Goal: Obtain resource: Download file/media

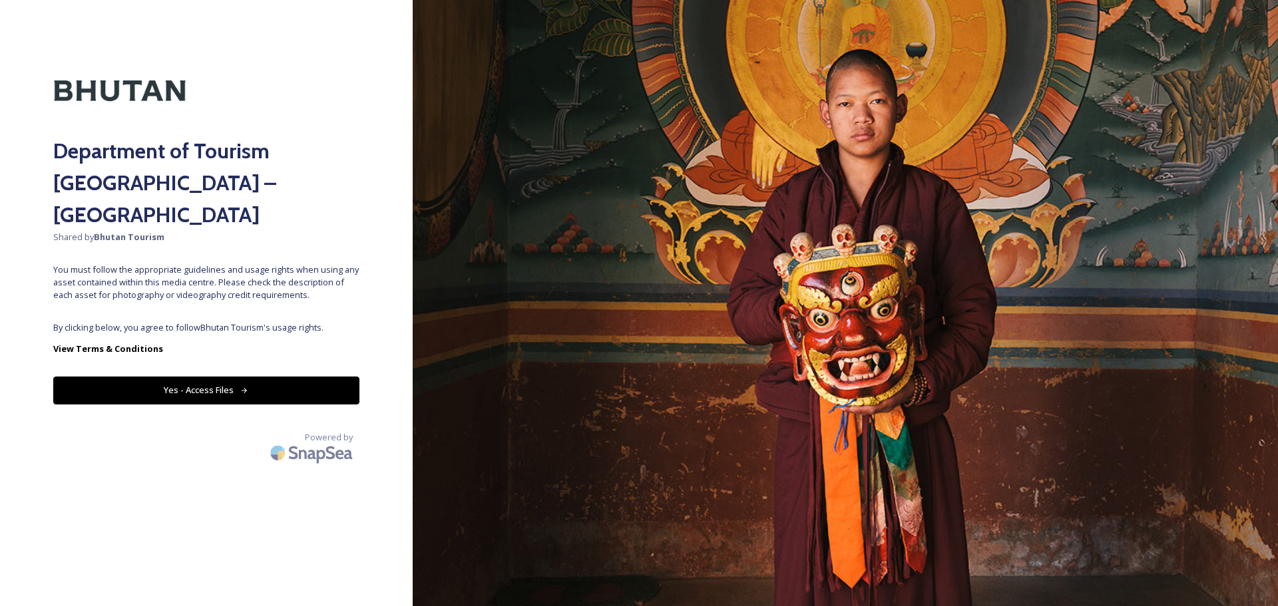
click at [250, 282] on div "Department of Tourism [GEOGRAPHIC_DATA] – Brand Centre Shared by Bhutan Tourism…" at bounding box center [206, 303] width 413 height 500
click at [168, 377] on button "Yes - Access Files" at bounding box center [206, 390] width 306 height 27
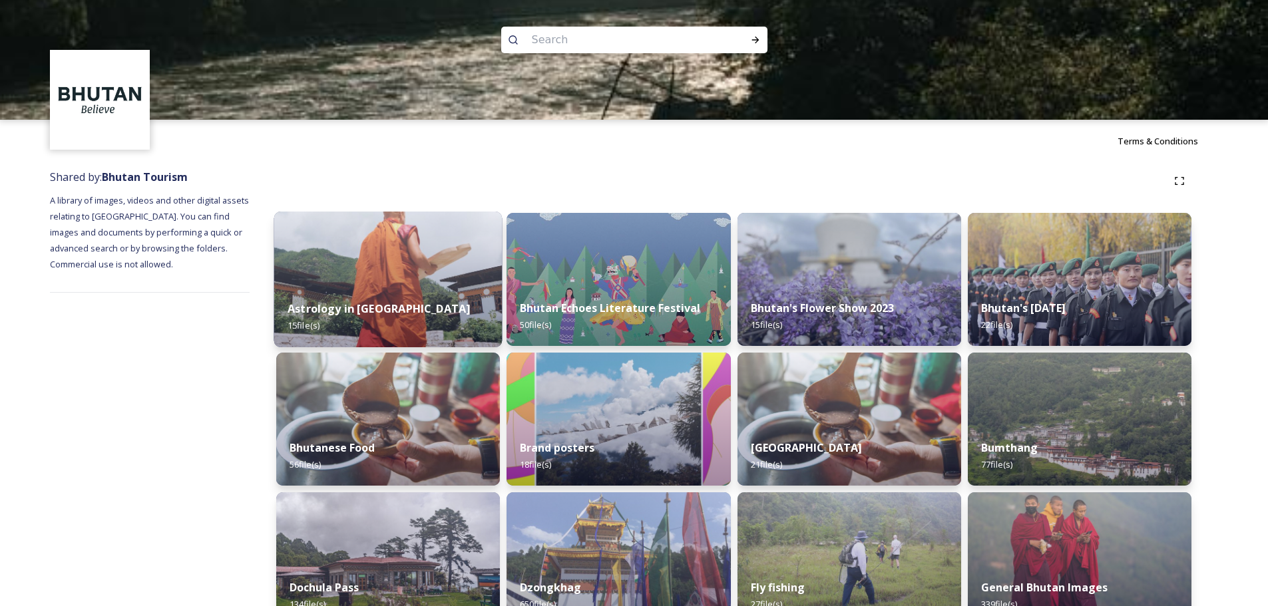
click at [420, 302] on div "Astrology in [GEOGRAPHIC_DATA] 15 file(s)" at bounding box center [388, 317] width 228 height 61
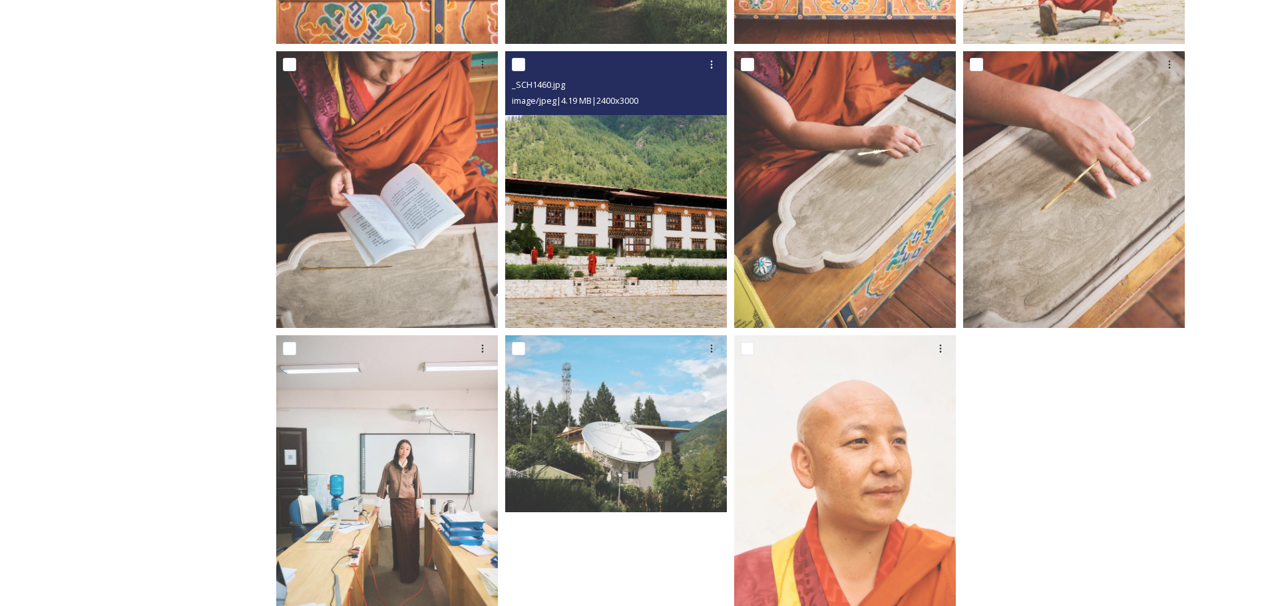
scroll to position [805, 0]
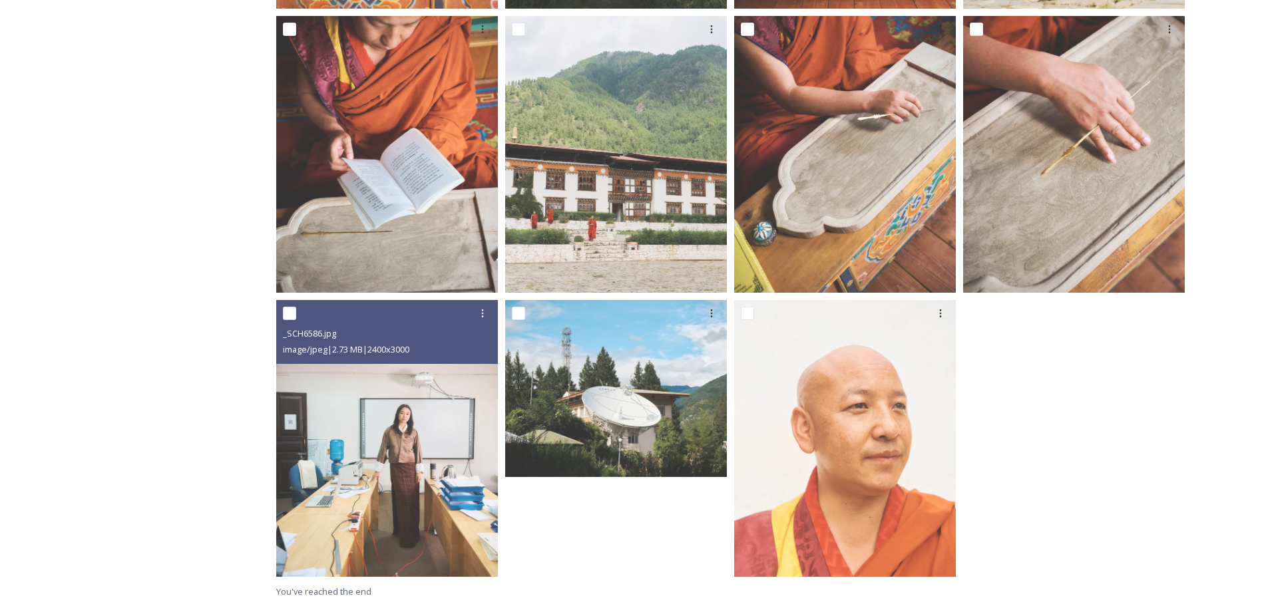
drag, startPoint x: 412, startPoint y: 409, endPoint x: 400, endPoint y: 409, distance: 12.0
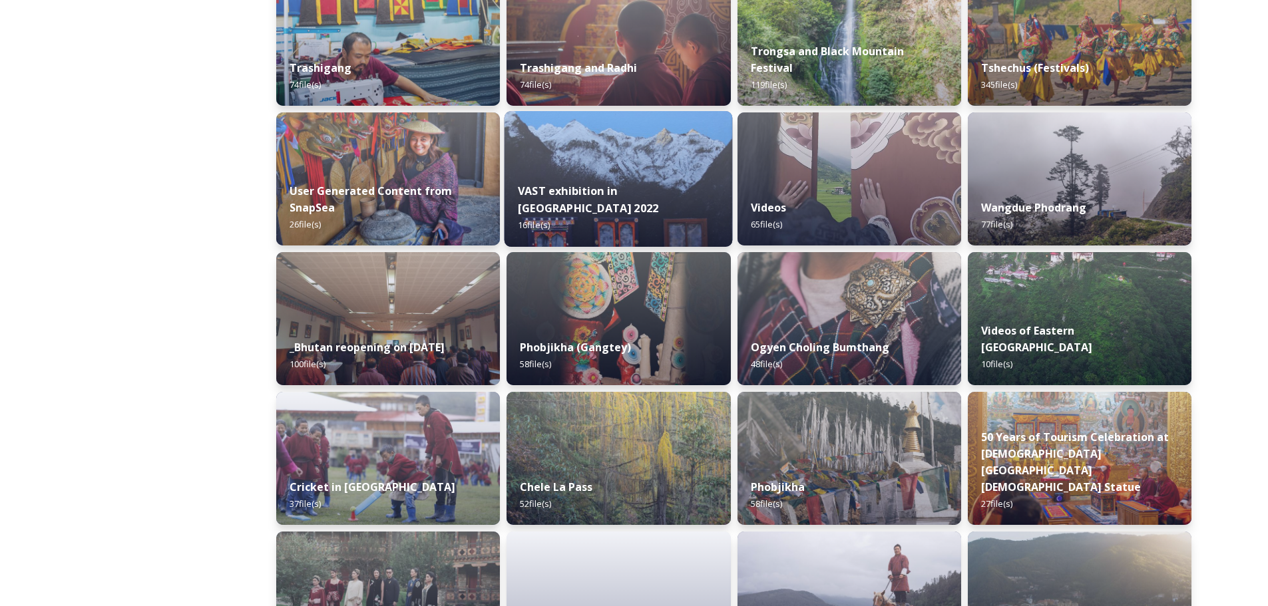
scroll to position [1304, 0]
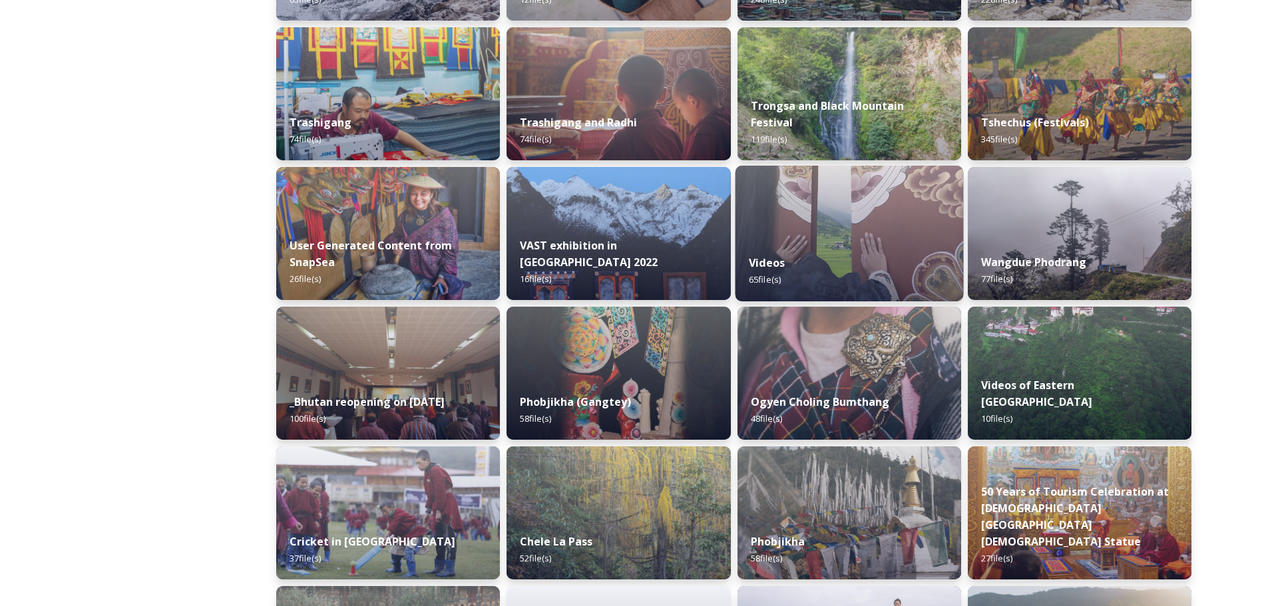
click at [834, 261] on div "Videos 65 file(s)" at bounding box center [849, 271] width 228 height 61
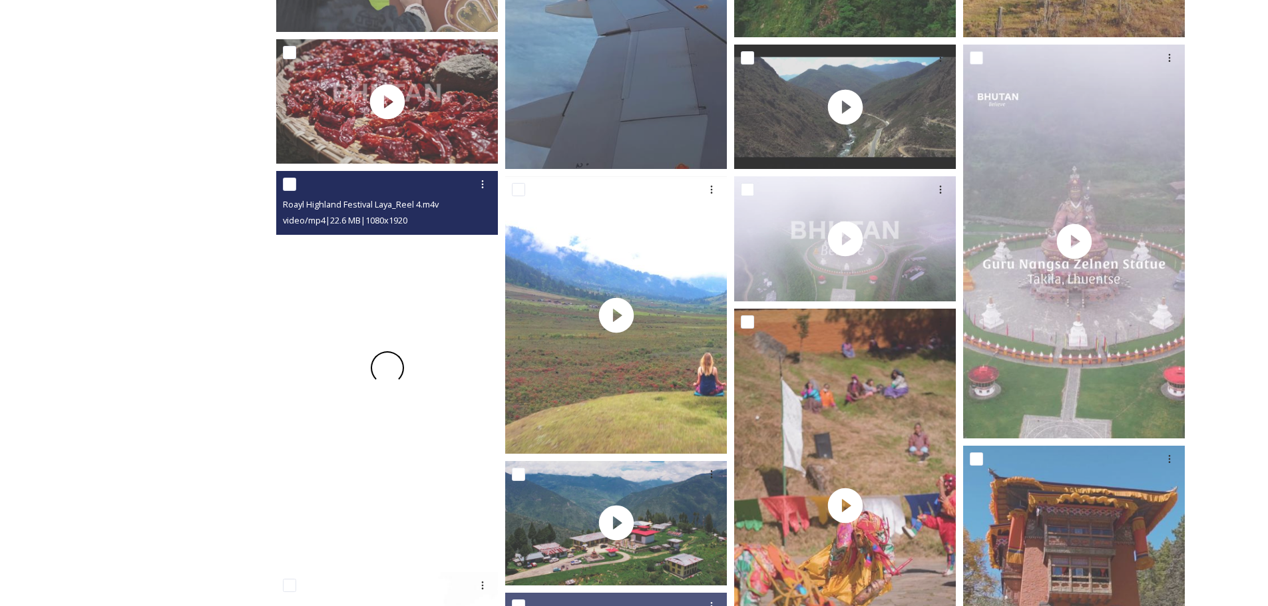
scroll to position [1065, 0]
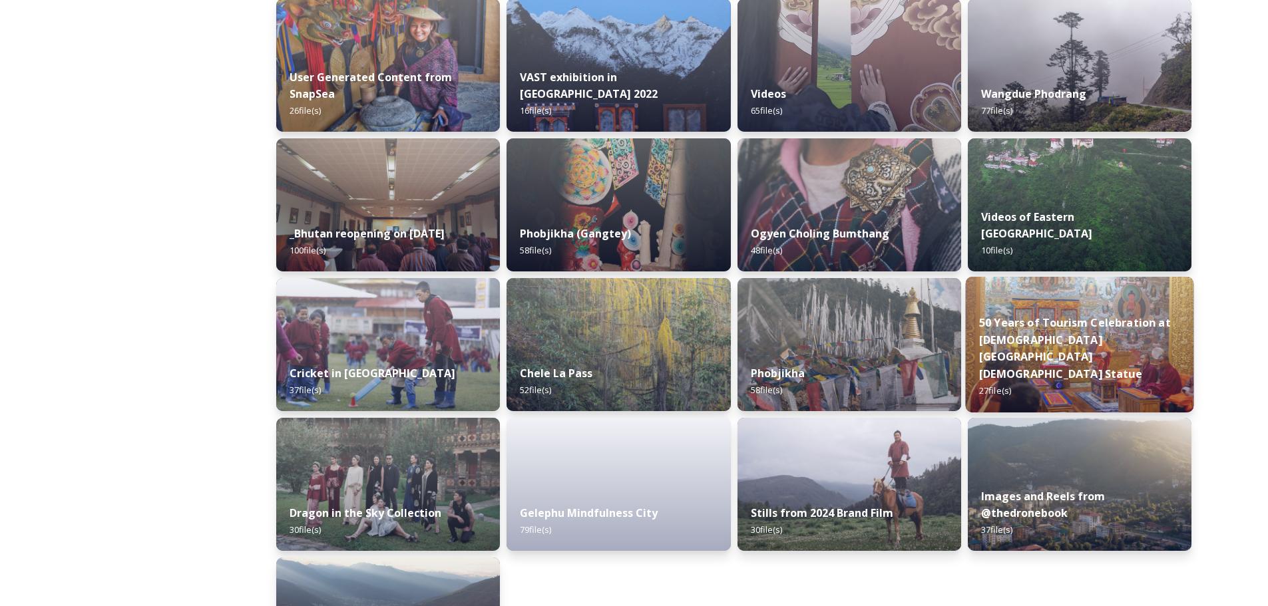
scroll to position [1510, 0]
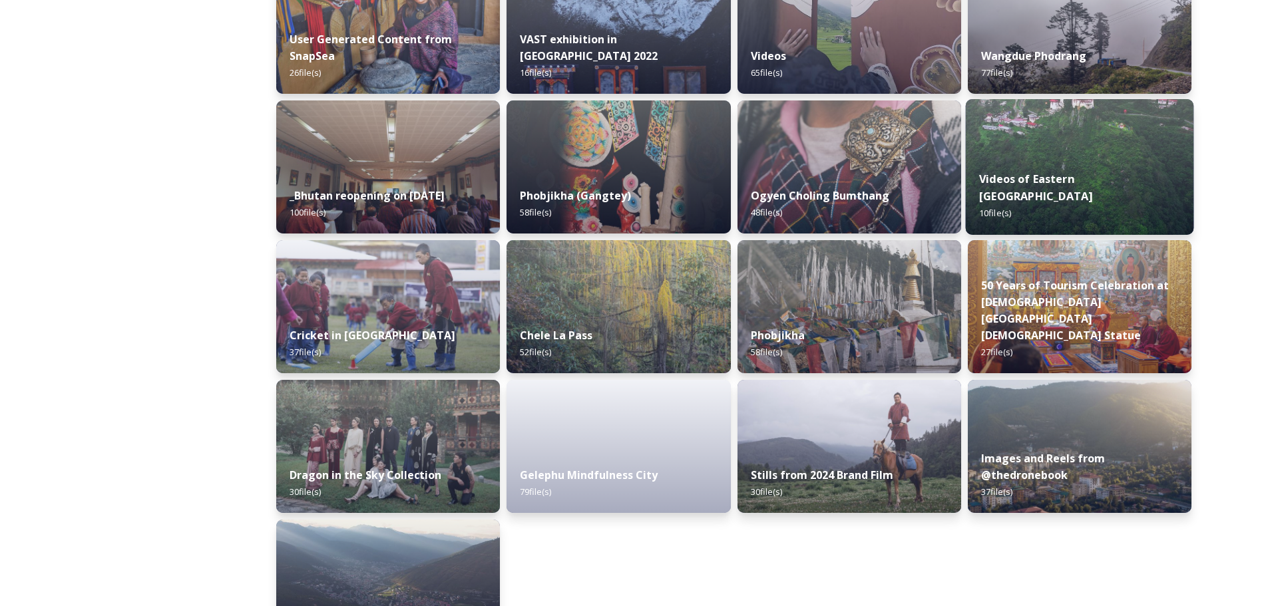
click at [1059, 158] on img at bounding box center [1079, 167] width 228 height 136
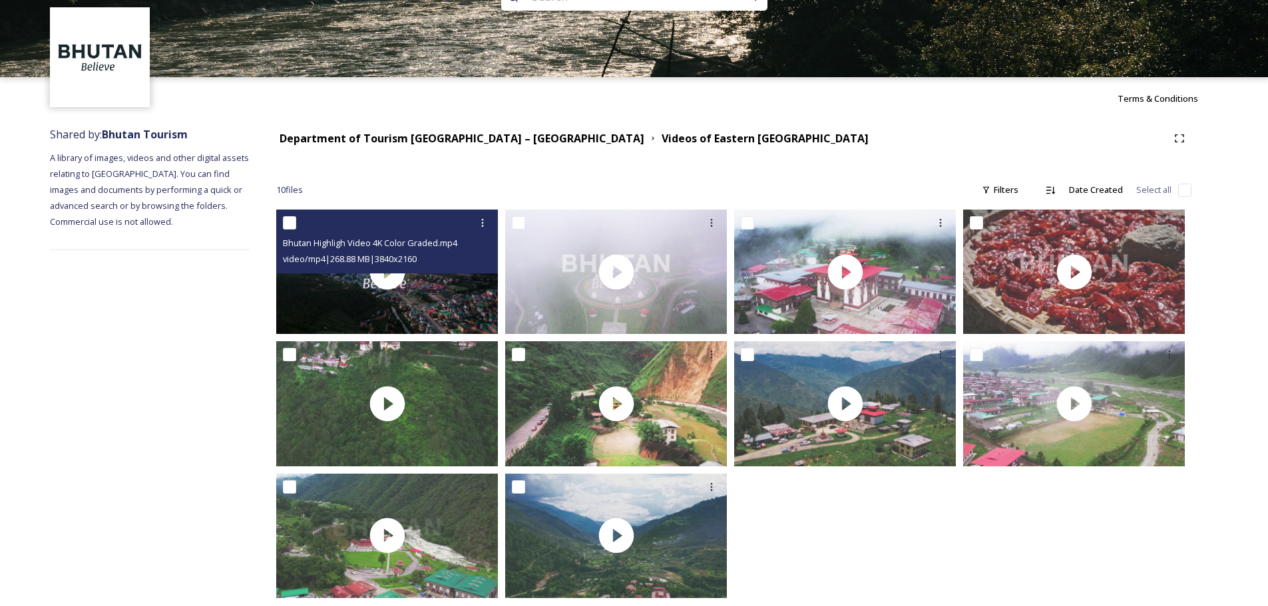
scroll to position [64, 0]
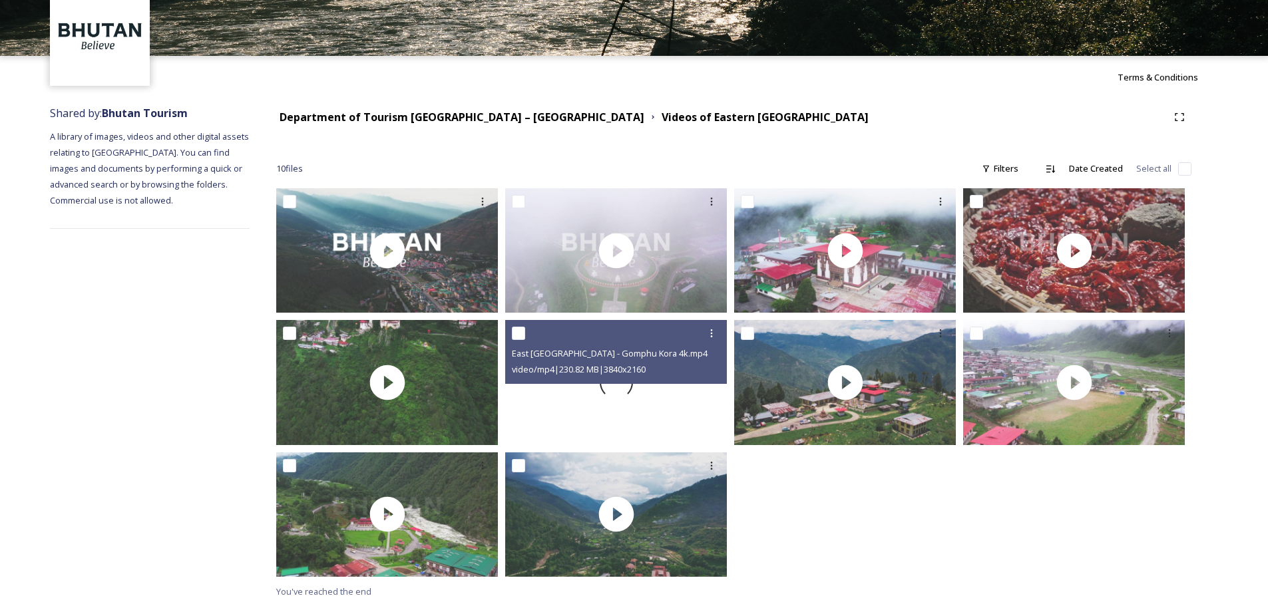
drag, startPoint x: 673, startPoint y: 387, endPoint x: 665, endPoint y: 387, distance: 7.3
